Goal: Task Accomplishment & Management: Manage account settings

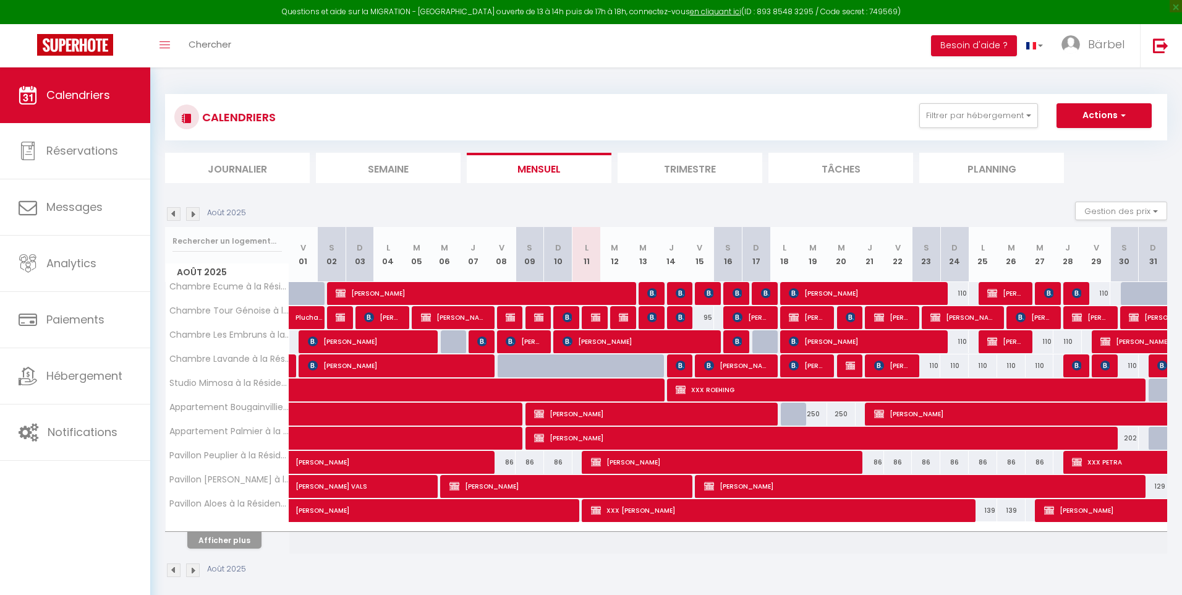
select select
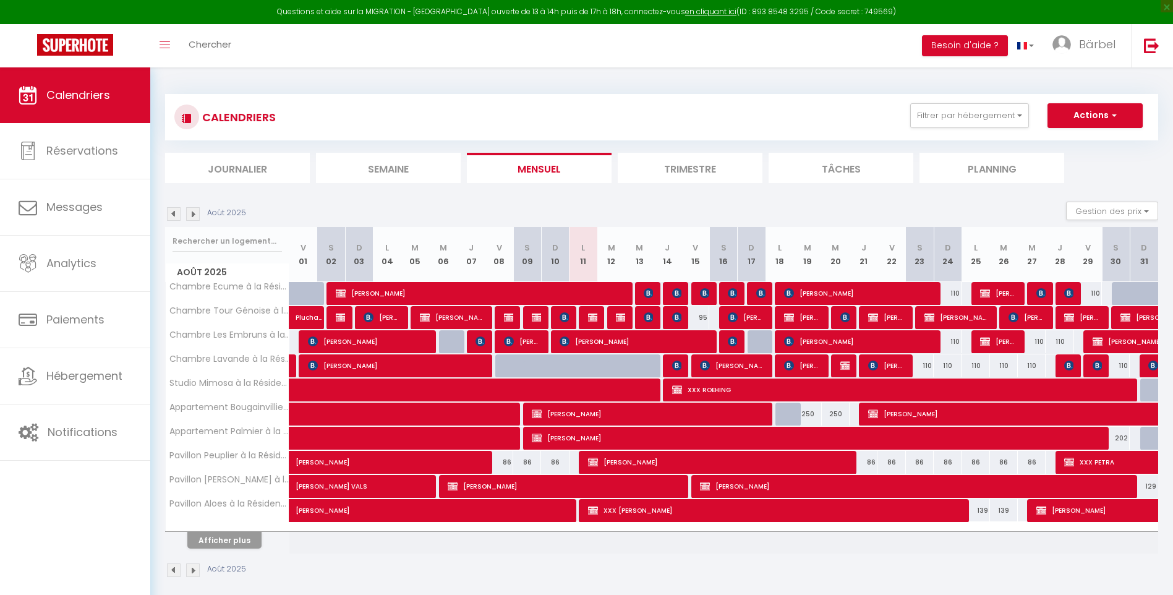
select select
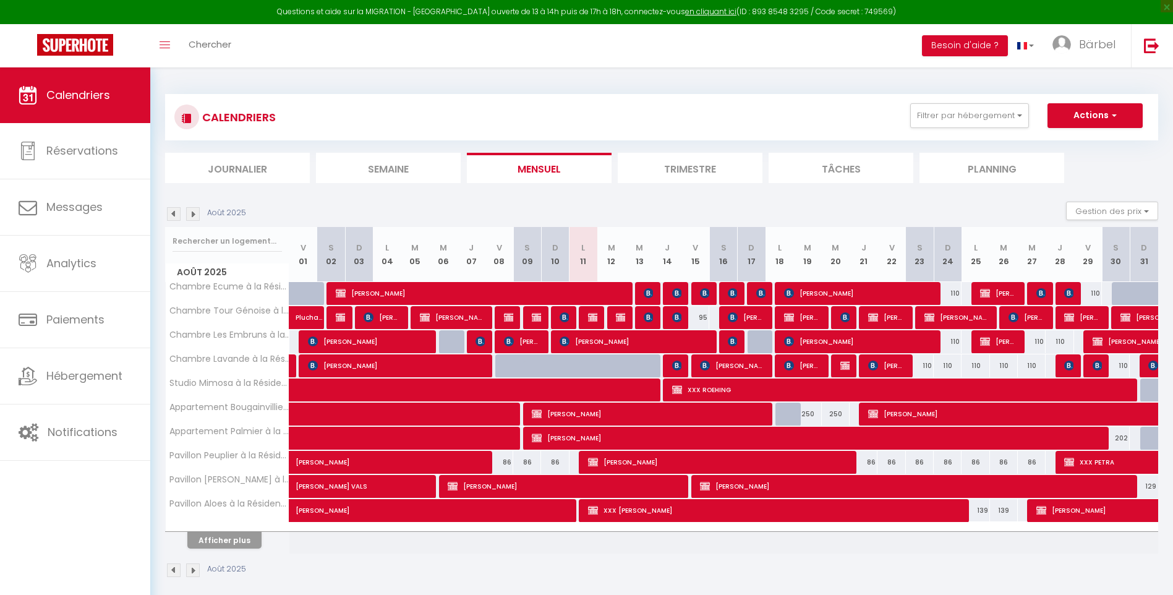
select select
click at [734, 340] on img at bounding box center [733, 341] width 10 height 10
select select "OK"
select select "KO"
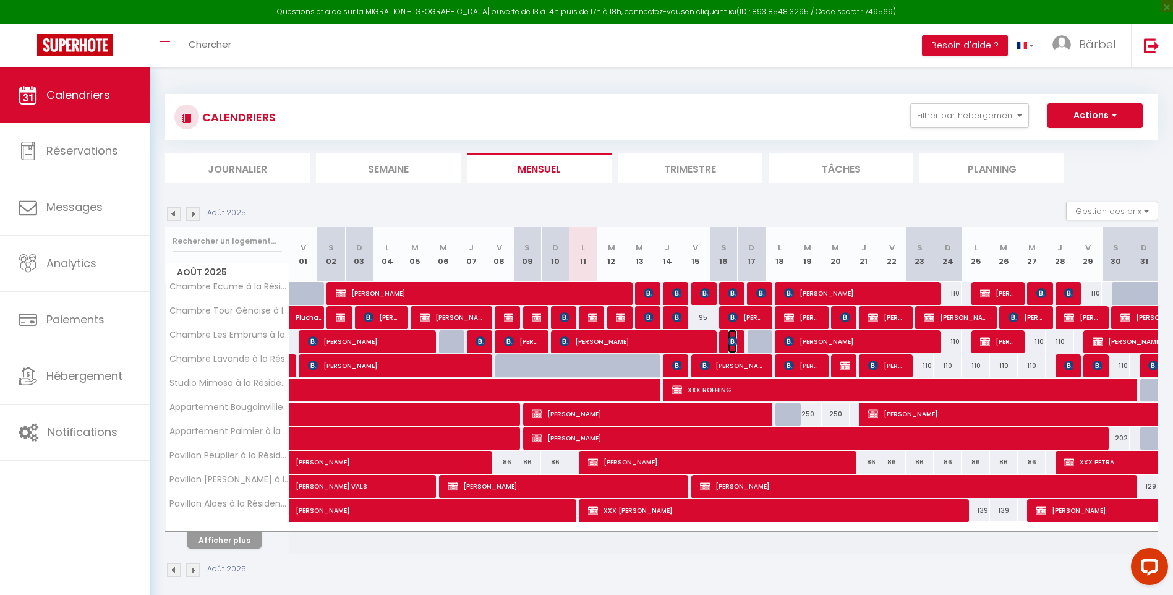
select select "0"
select select "1"
select select
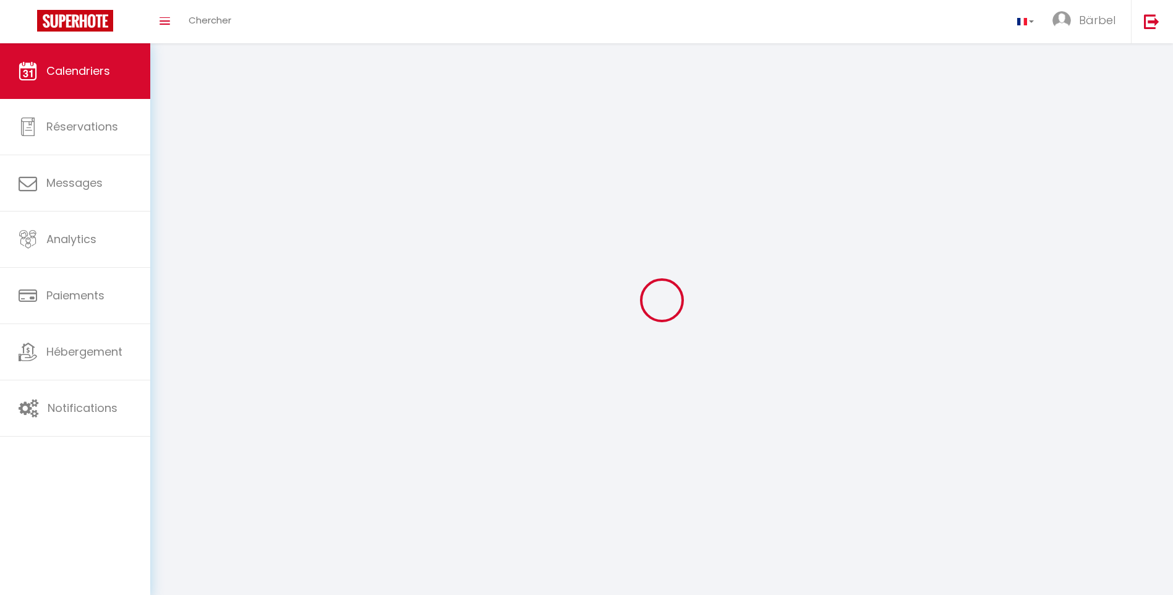
select select
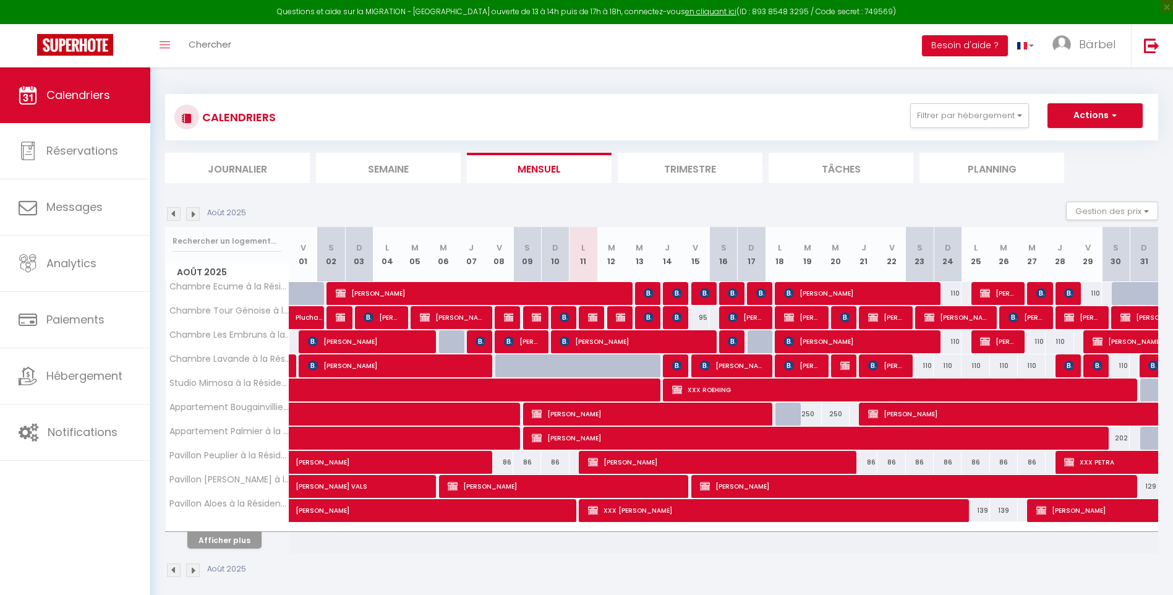
select select
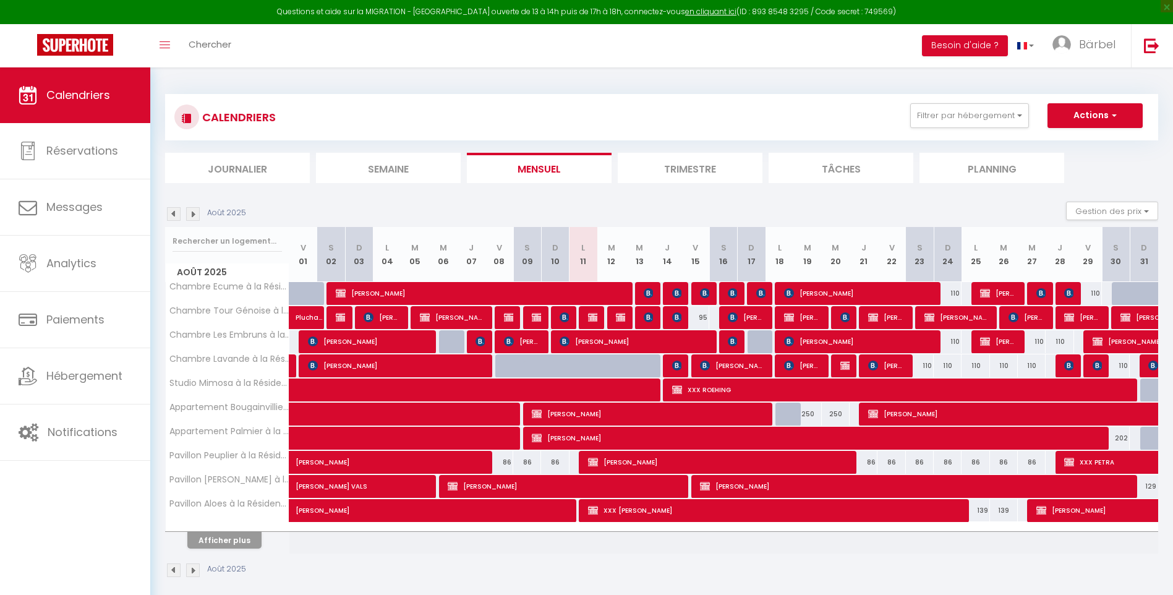
select select
click at [792, 339] on img at bounding box center [789, 341] width 10 height 10
select select "OK"
select select "KO"
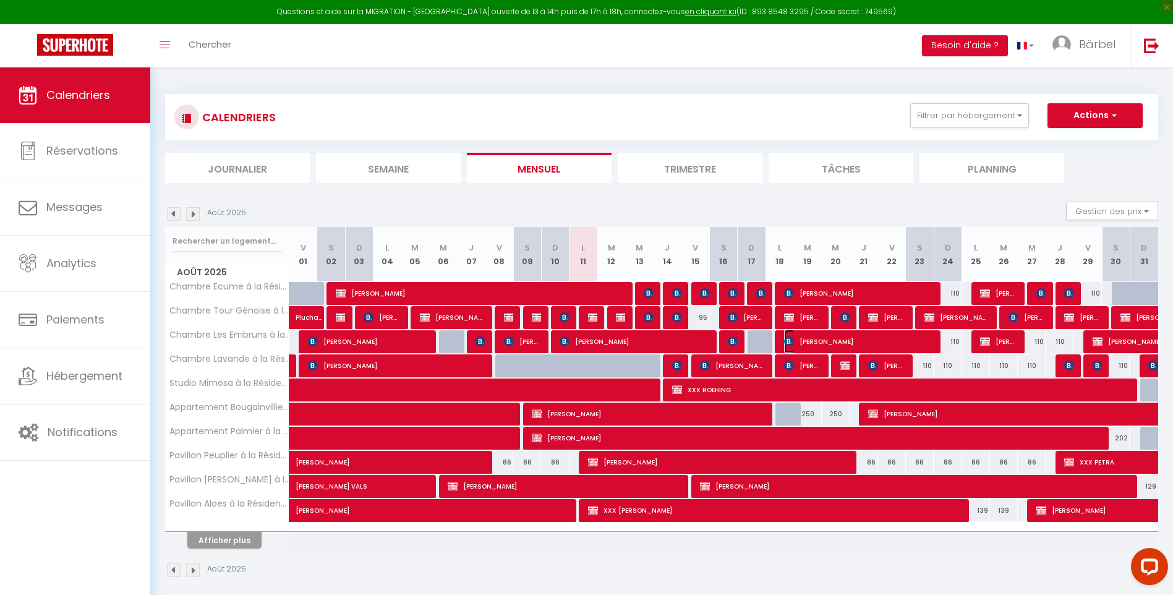
select select "0"
select select "1"
select select
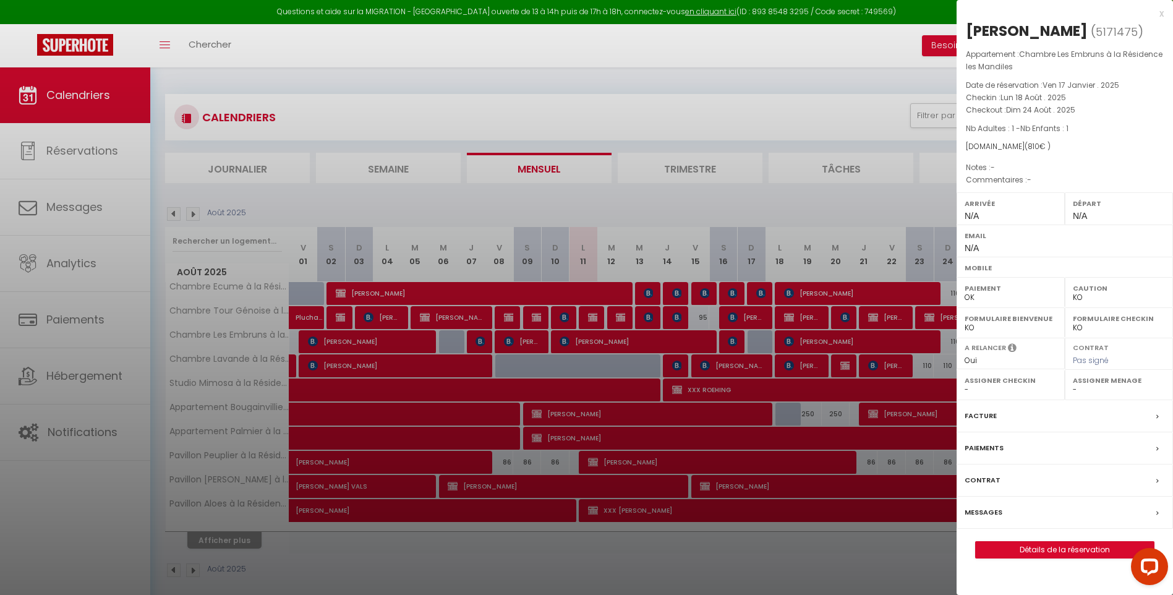
click at [1160, 12] on div "x" at bounding box center [1059, 13] width 207 height 15
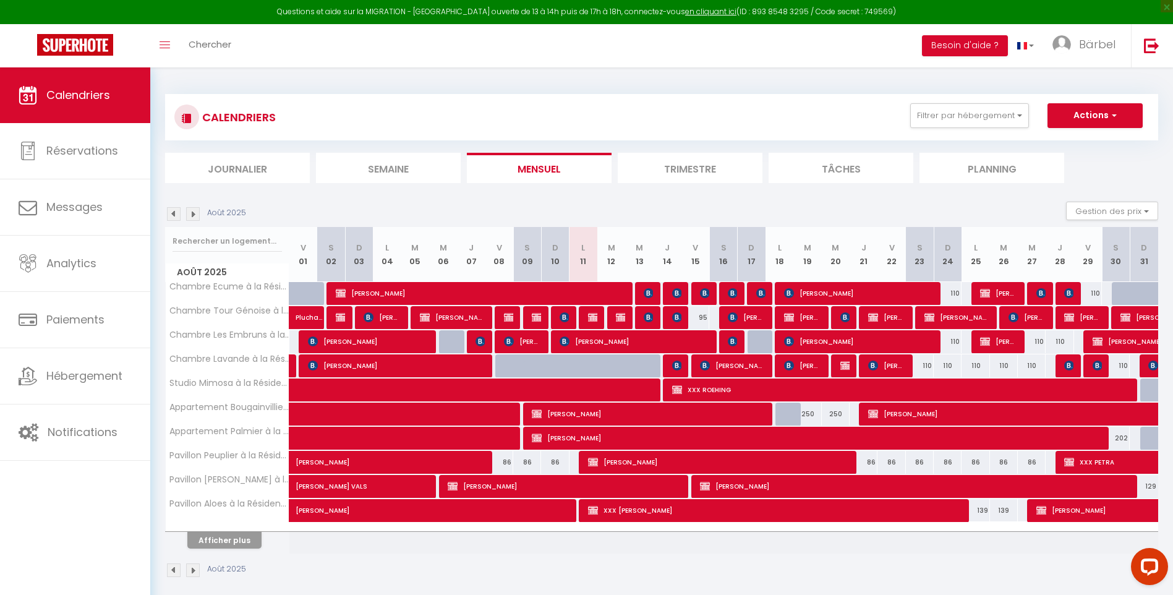
click at [753, 336] on div at bounding box center [761, 341] width 28 height 23
type input "110"
type input "Dim 17 Août 2025"
type input "Lun 18 Août 2025"
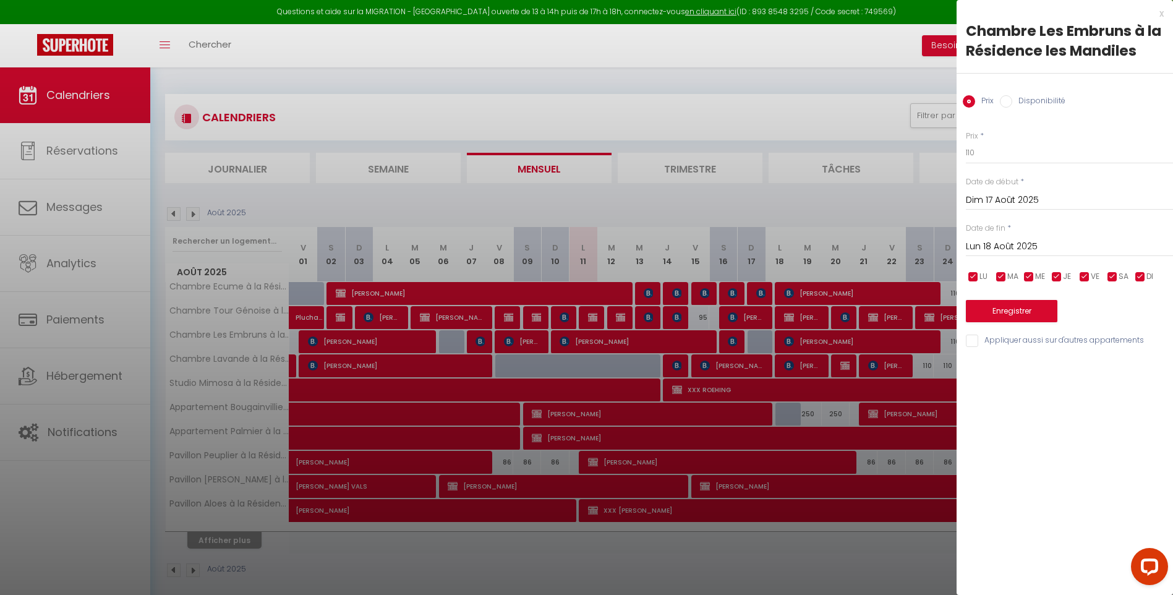
click at [1160, 14] on div "x" at bounding box center [1059, 13] width 207 height 15
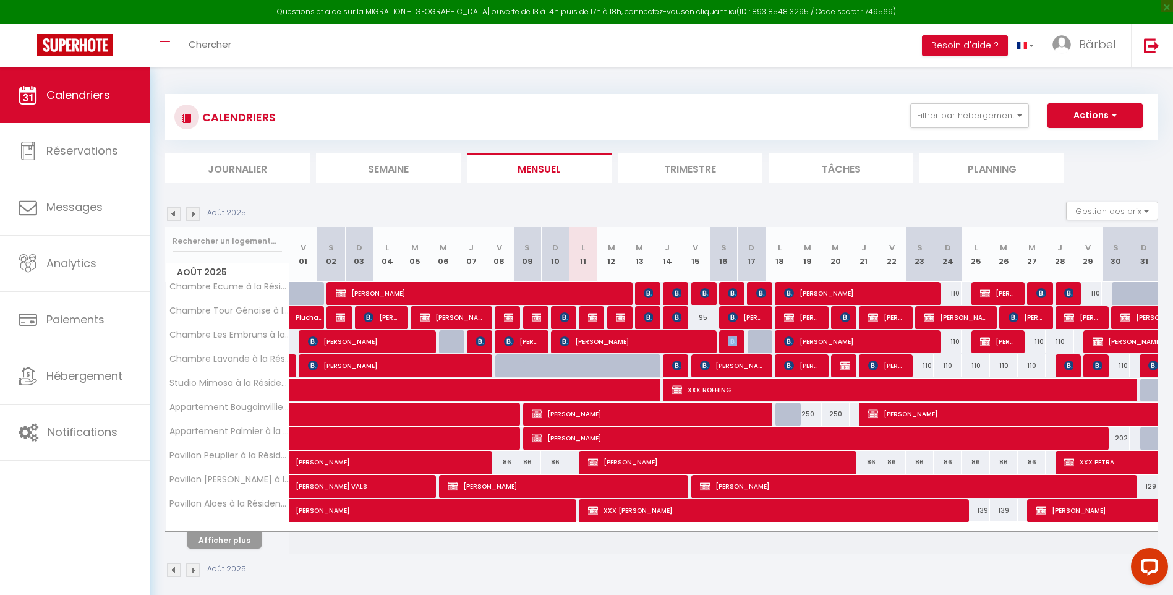
click at [729, 341] on td "110 tullio mattone" at bounding box center [723, 341] width 28 height 24
click at [730, 338] on img at bounding box center [733, 341] width 10 height 10
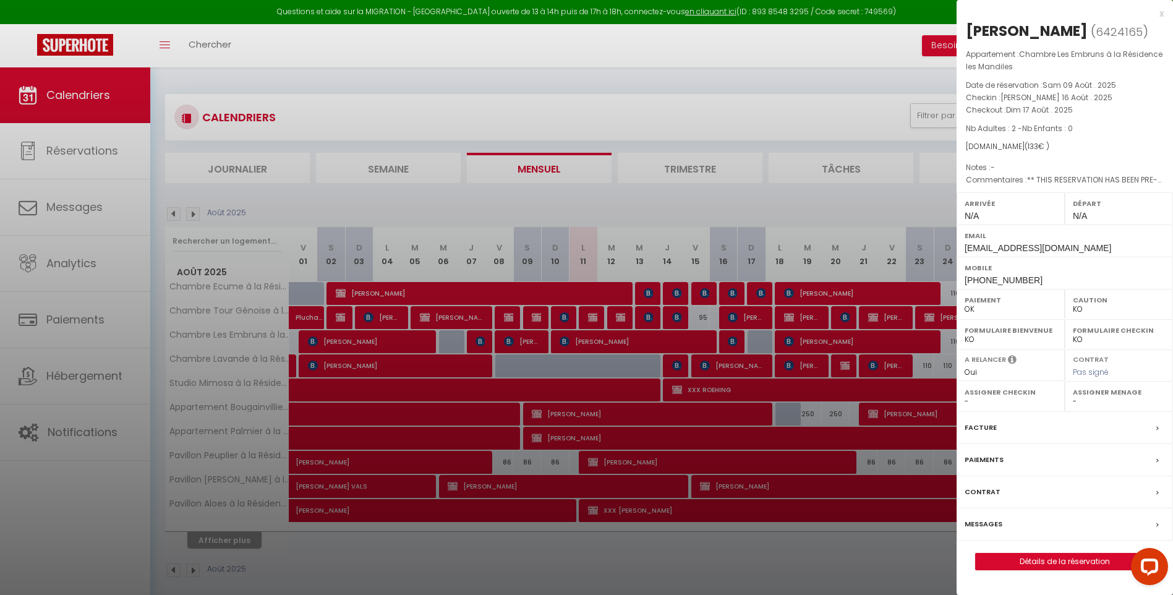
click at [1160, 11] on div "x" at bounding box center [1059, 13] width 207 height 15
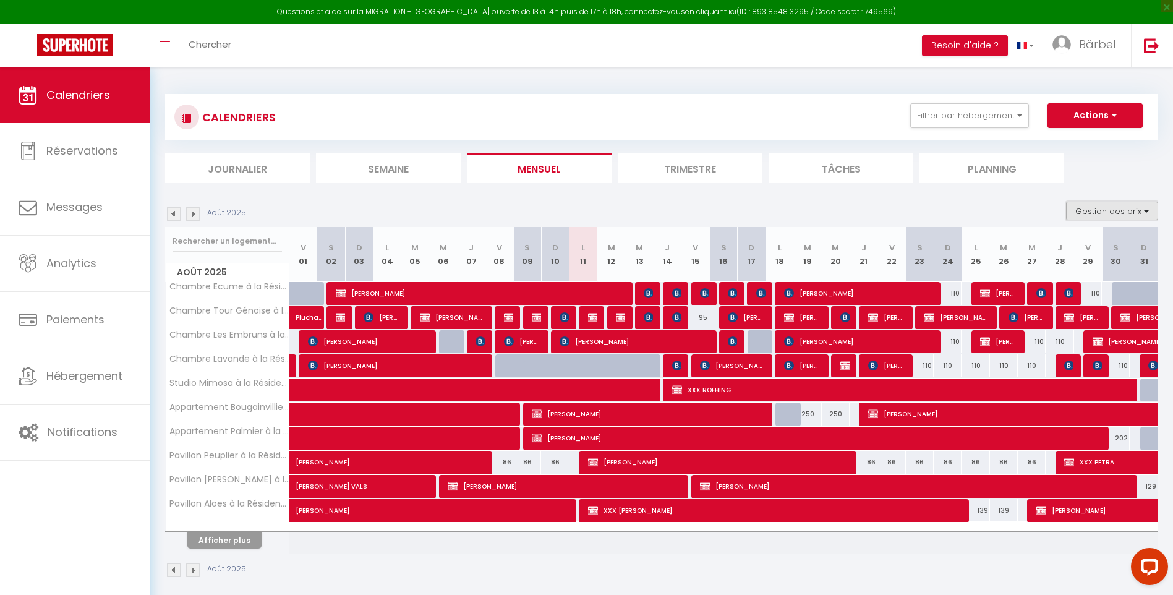
click at [1148, 209] on button "Gestion des prix" at bounding box center [1112, 211] width 92 height 19
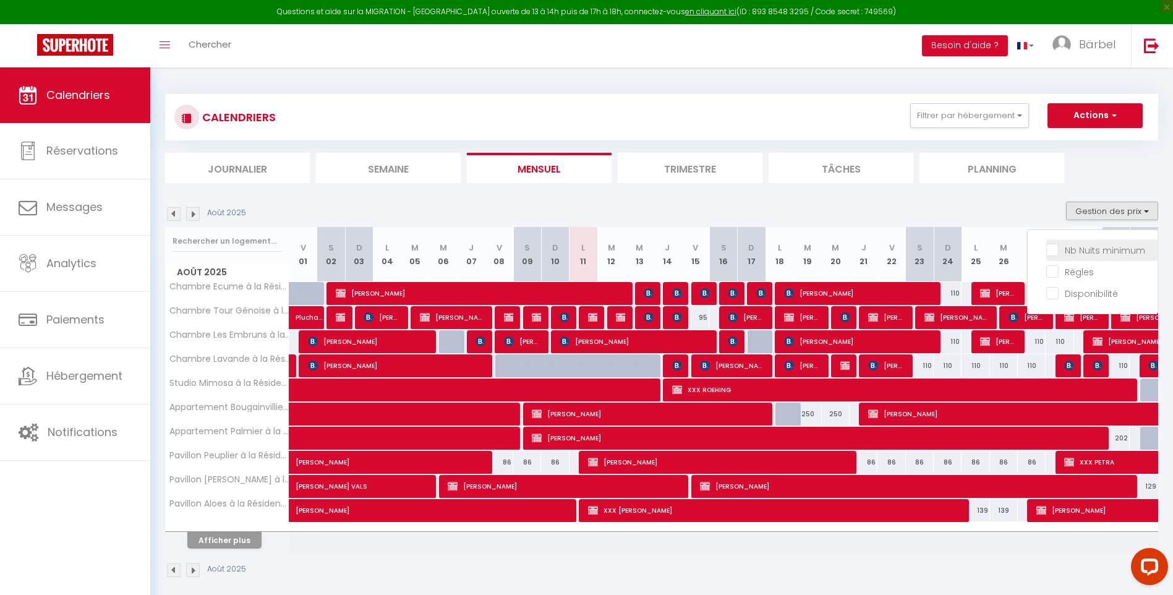
click at [1055, 248] on input "Nb Nuits minimum" at bounding box center [1101, 249] width 111 height 12
checkbox input "true"
